Goal: Task Accomplishment & Management: Complete application form

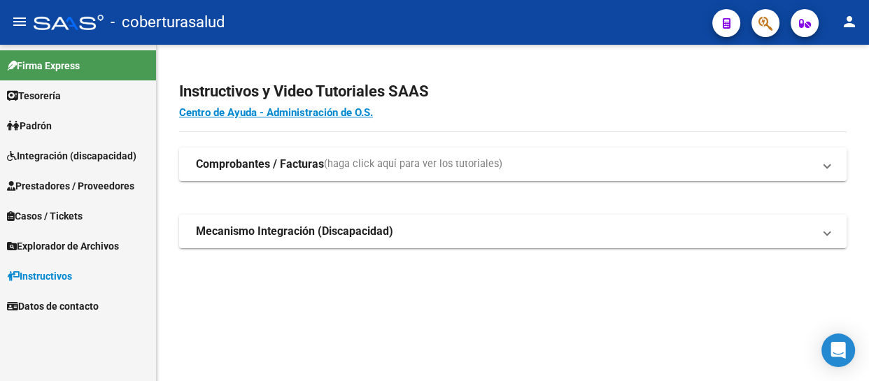
click at [47, 124] on span "Padrón" at bounding box center [29, 125] width 45 height 15
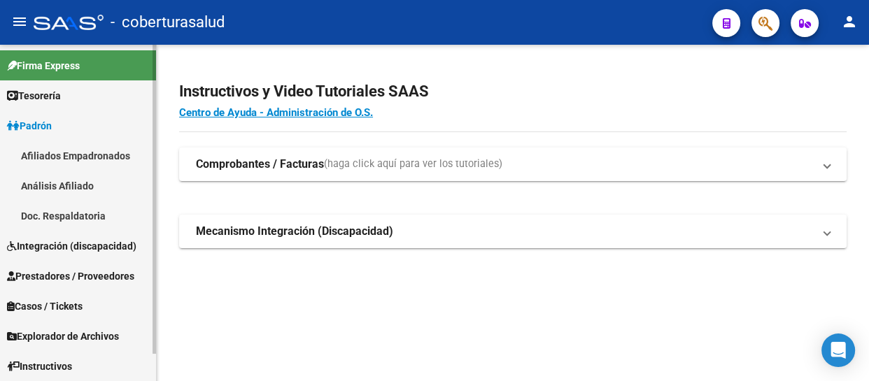
scroll to position [29, 0]
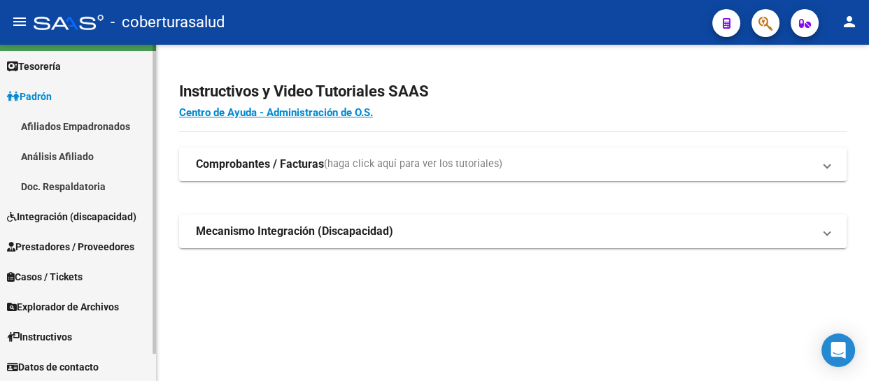
click at [55, 213] on span "Integración (discapacidad)" at bounding box center [71, 216] width 129 height 15
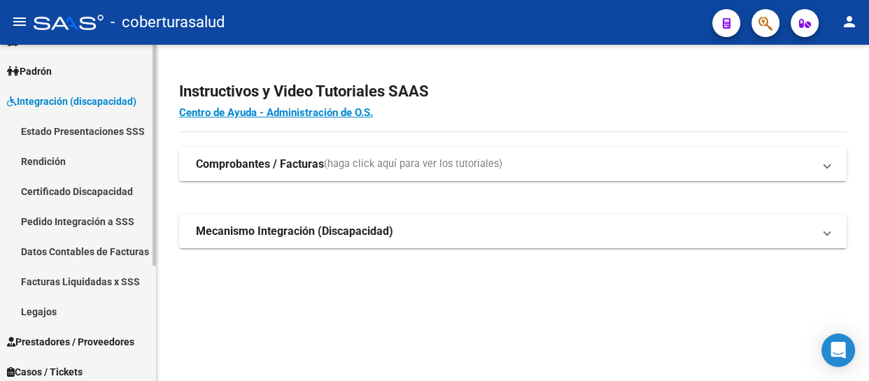
scroll to position [93, 0]
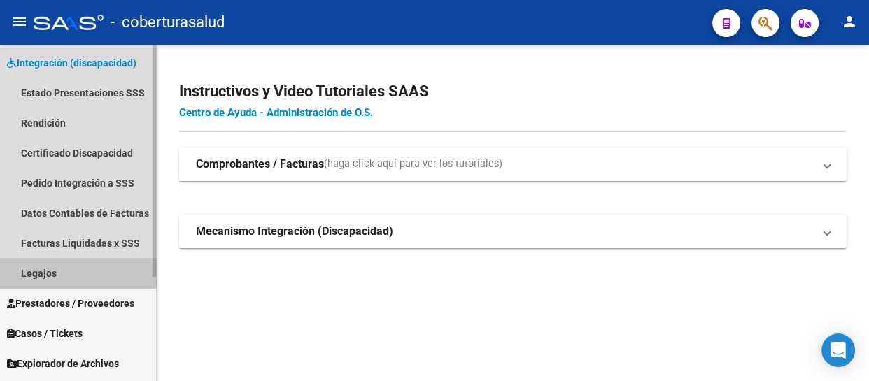
click at [38, 269] on link "Legajos" at bounding box center [78, 273] width 156 height 30
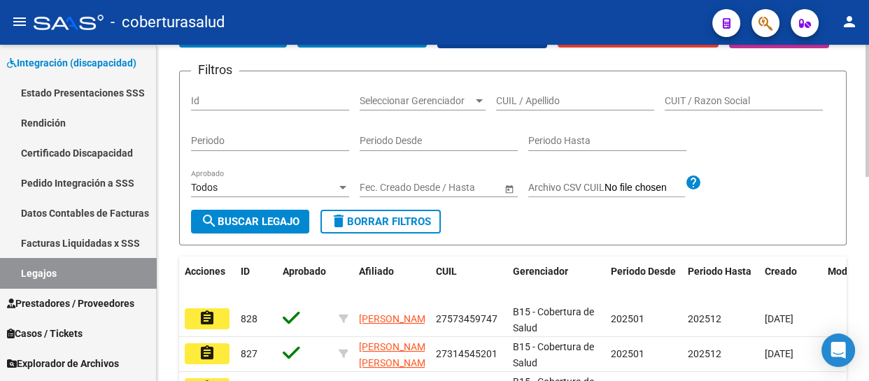
scroll to position [127, 0]
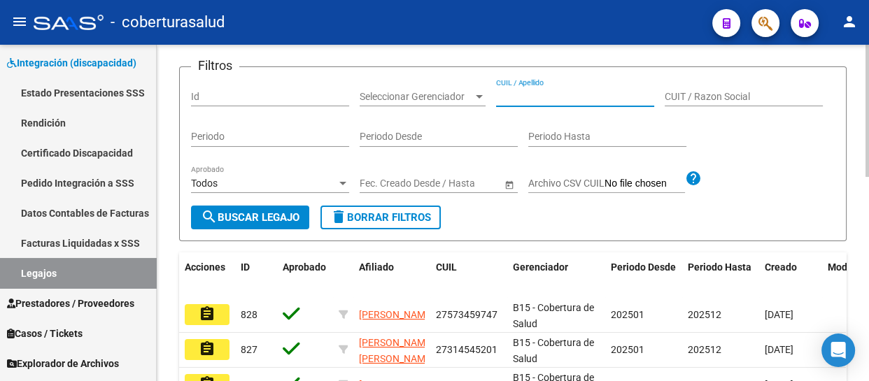
click at [523, 103] on input "CUIL / Apellido" at bounding box center [575, 97] width 158 height 12
paste input "20564735060"
type input "20564735060"
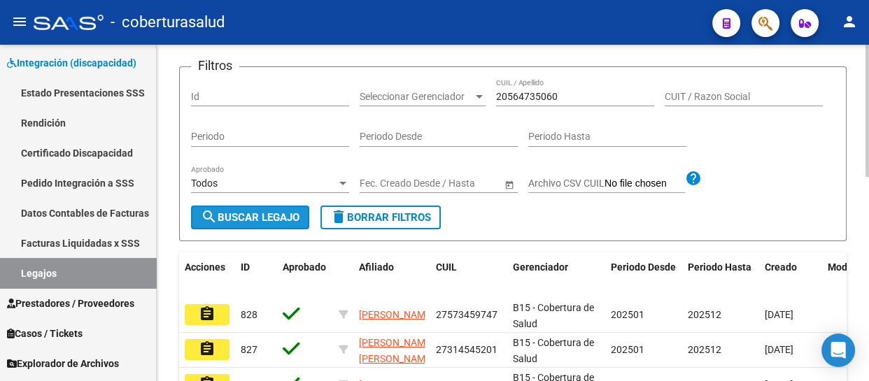
click at [278, 224] on span "search Buscar Legajo" at bounding box center [250, 217] width 99 height 13
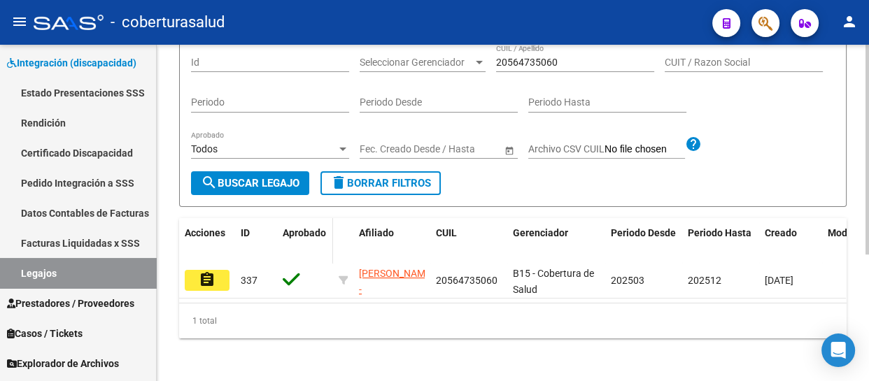
scroll to position [190, 0]
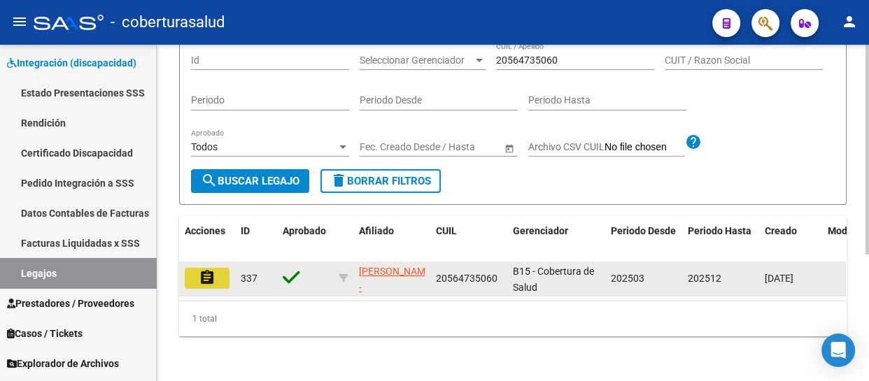
click at [216, 279] on button "assignment" at bounding box center [207, 278] width 45 height 21
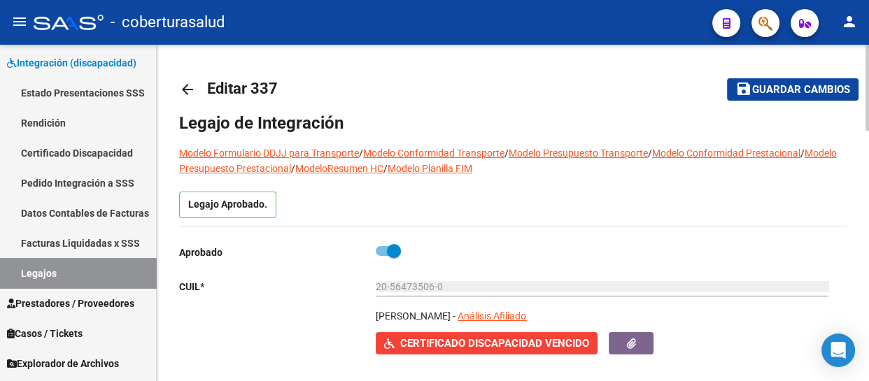
type input "[PERSON_NAME]"
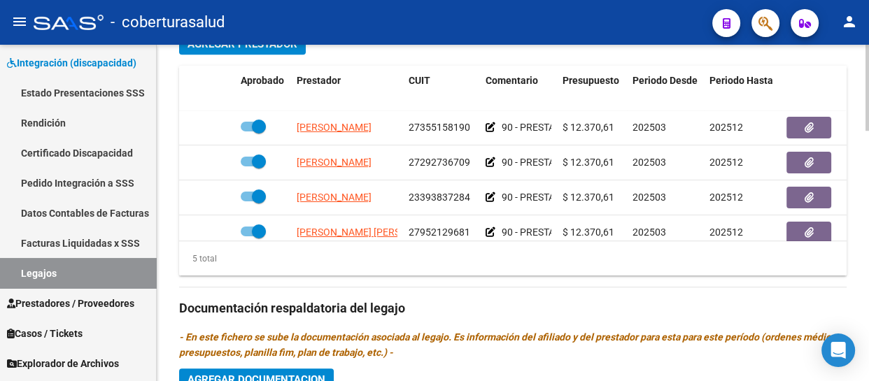
scroll to position [636, 0]
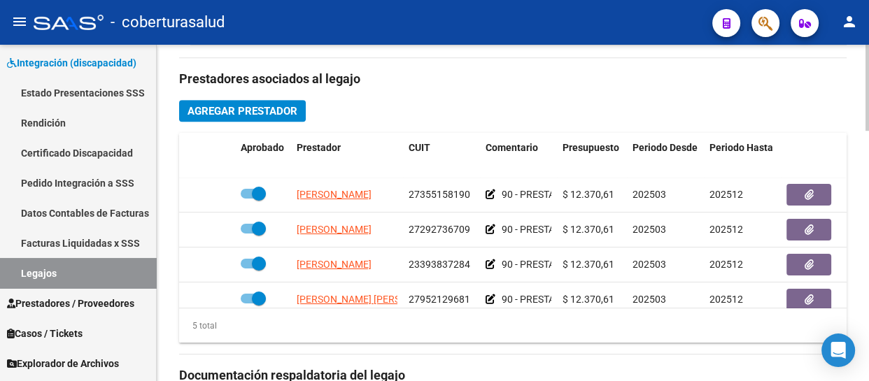
click at [281, 116] on button "Agregar Prestador" at bounding box center [242, 111] width 127 height 22
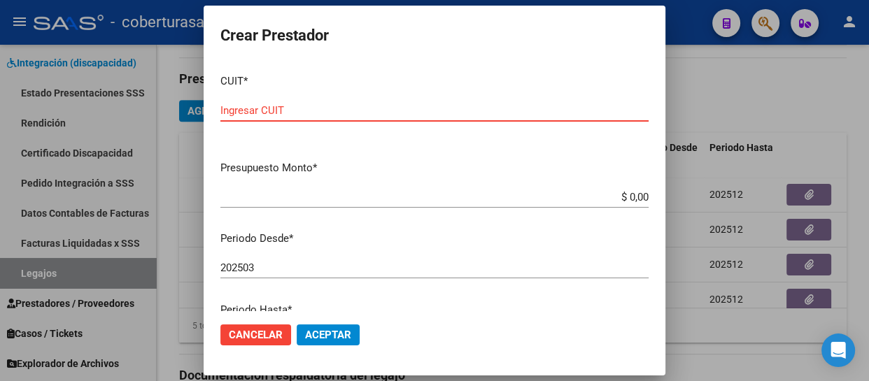
paste input "27-41659585-8"
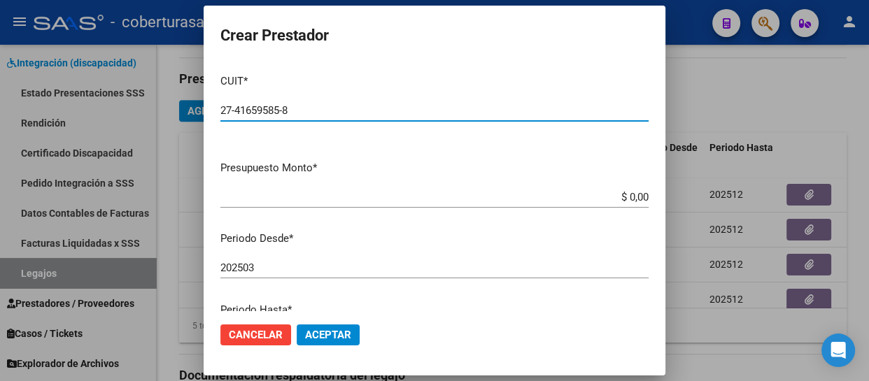
type input "27-41659585-8"
click at [642, 195] on app-form-text-field "Presupuesto Monto * $ 0,00 Ingresar el monto" at bounding box center [439, 181] width 439 height 43
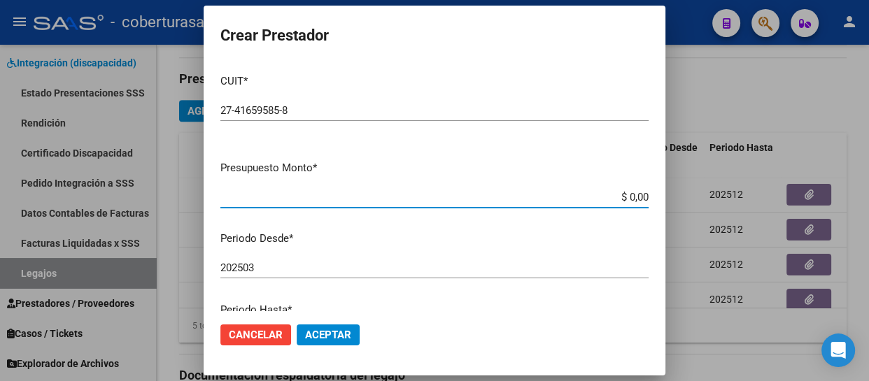
click at [637, 196] on input "$ 0,00" at bounding box center [434, 197] width 428 height 13
type input "$ 307.654,34"
click at [273, 262] on input "202503" at bounding box center [434, 268] width 428 height 13
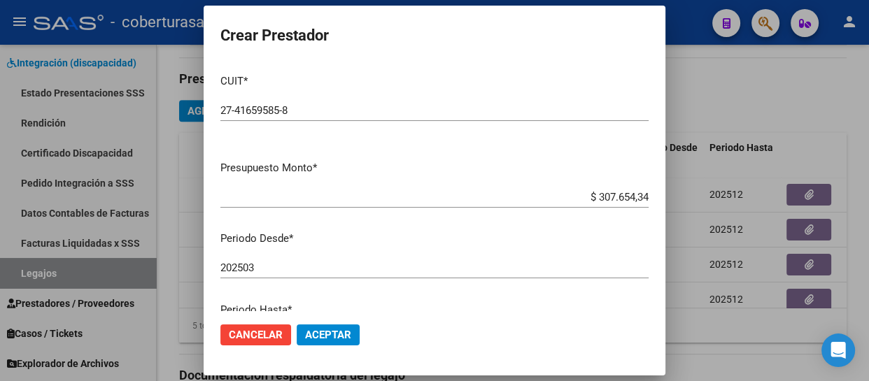
scroll to position [127, 0]
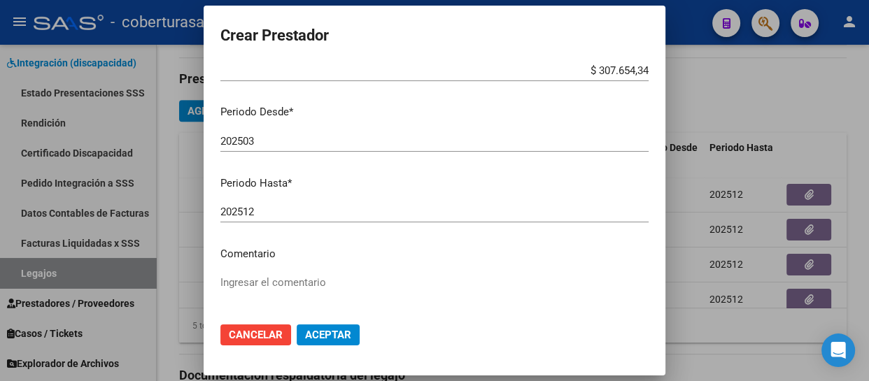
click at [295, 285] on textarea "Ingresar el comentario" at bounding box center [434, 308] width 428 height 66
type textarea "87-MODULO MAESTRA DE APOYO"
click at [346, 335] on span "Aceptar" at bounding box center [328, 335] width 46 height 13
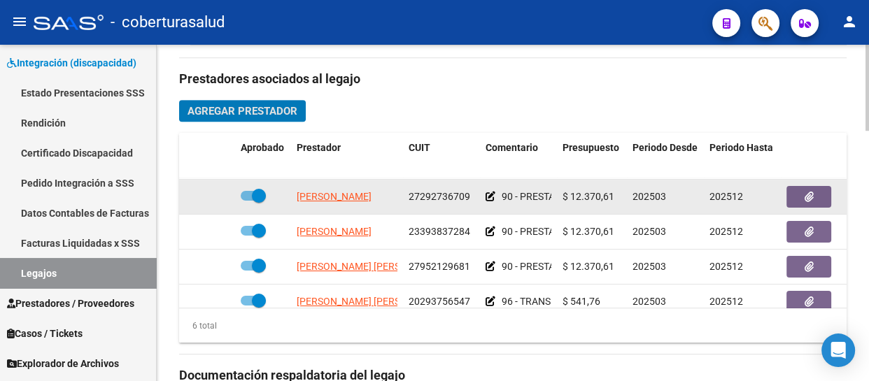
scroll to position [93, 0]
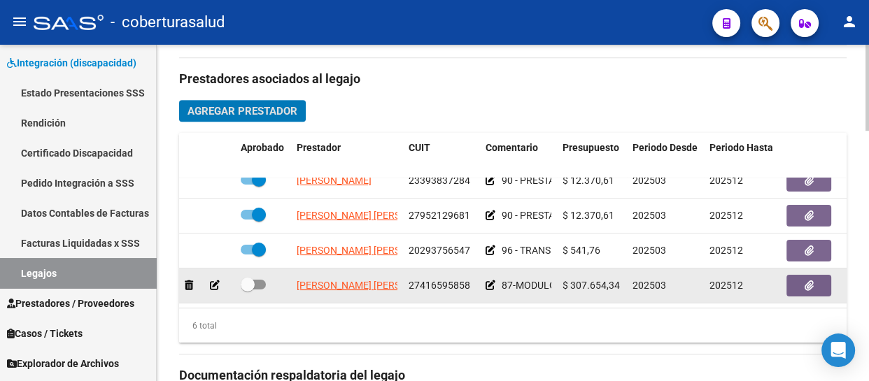
click at [244, 278] on span at bounding box center [248, 285] width 14 height 14
click at [247, 290] on input "checkbox" at bounding box center [247, 290] width 1 height 1
checkbox input "true"
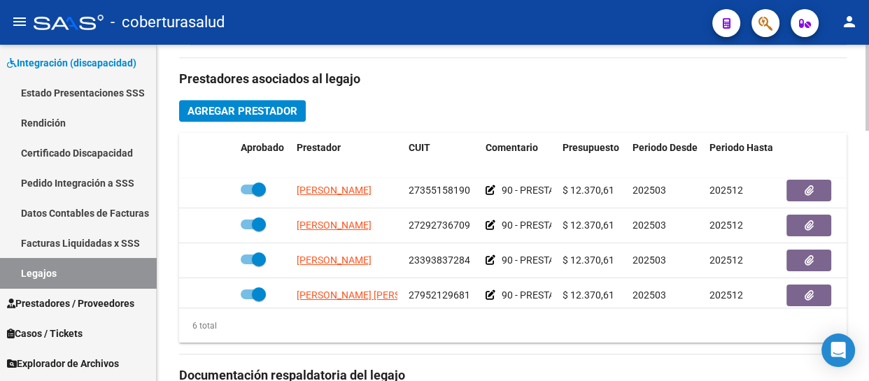
scroll to position [0, 0]
